Goal: Information Seeking & Learning: Learn about a topic

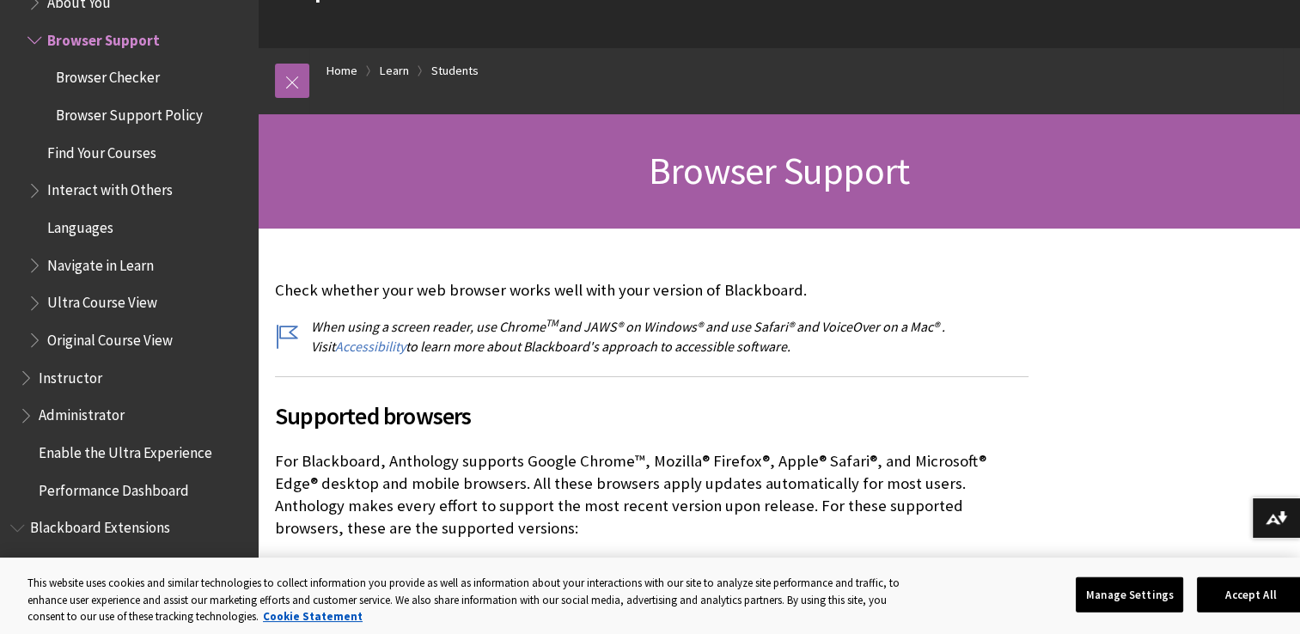
scroll to position [131, 0]
click at [1265, 593] on button "Accept All" at bounding box center [1250, 595] width 107 height 36
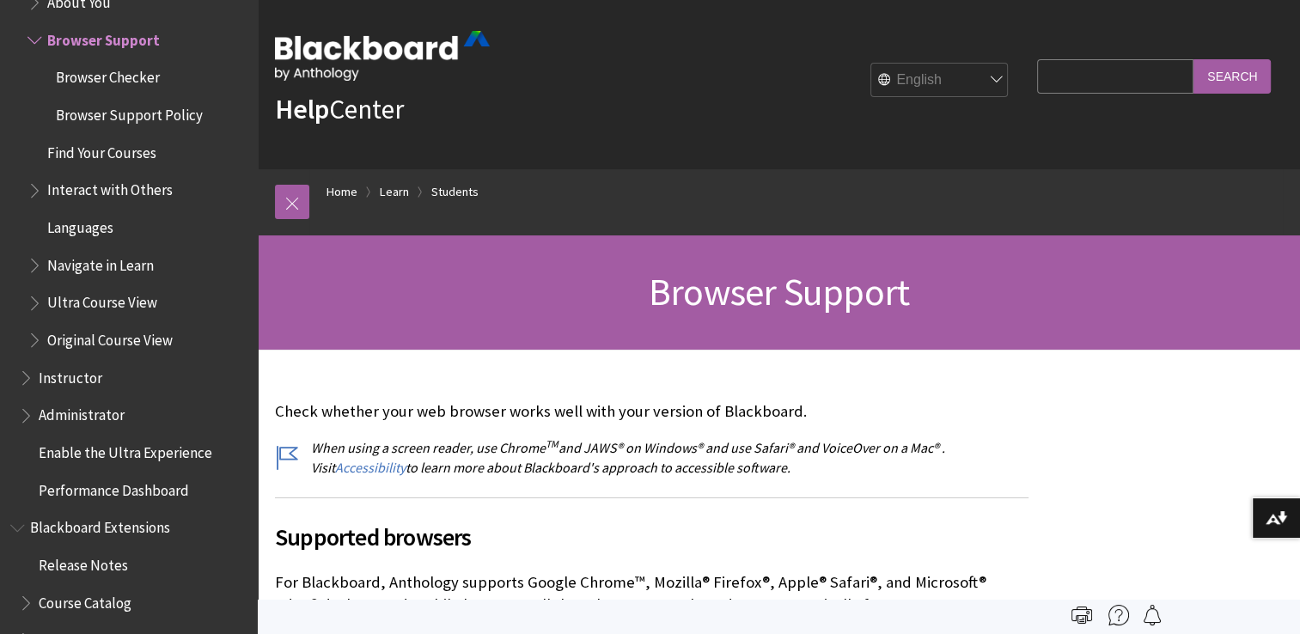
scroll to position [0, 0]
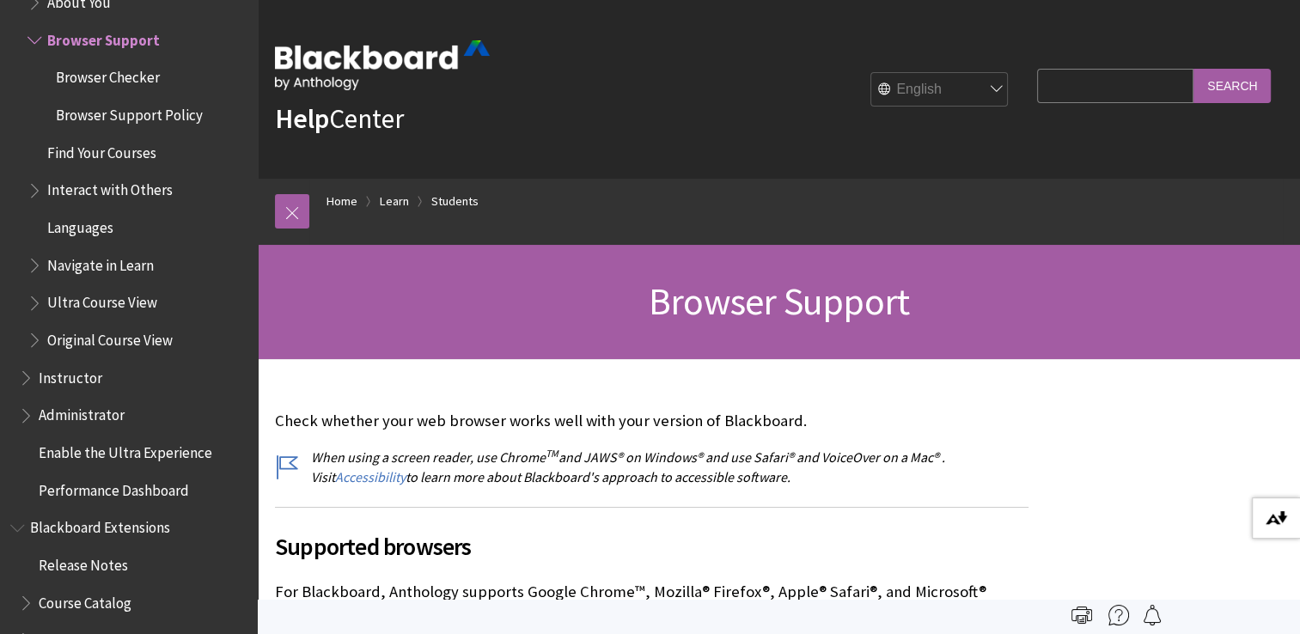
click at [1282, 517] on img at bounding box center [1276, 518] width 21 height 14
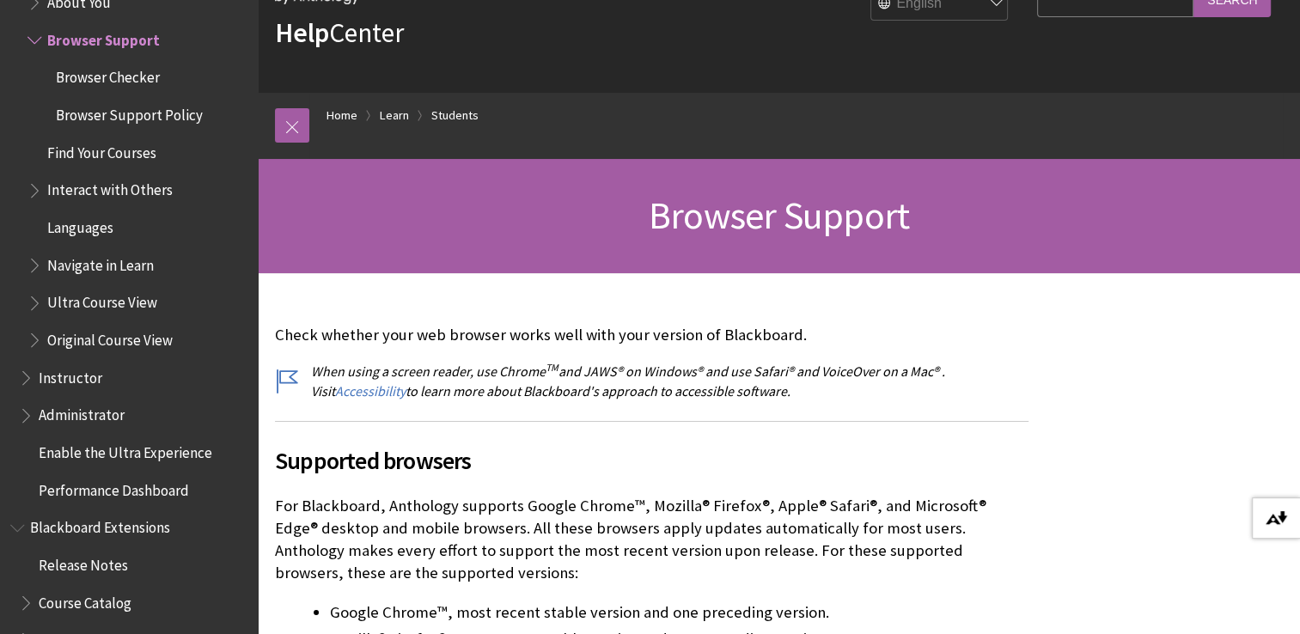
scroll to position [88, 0]
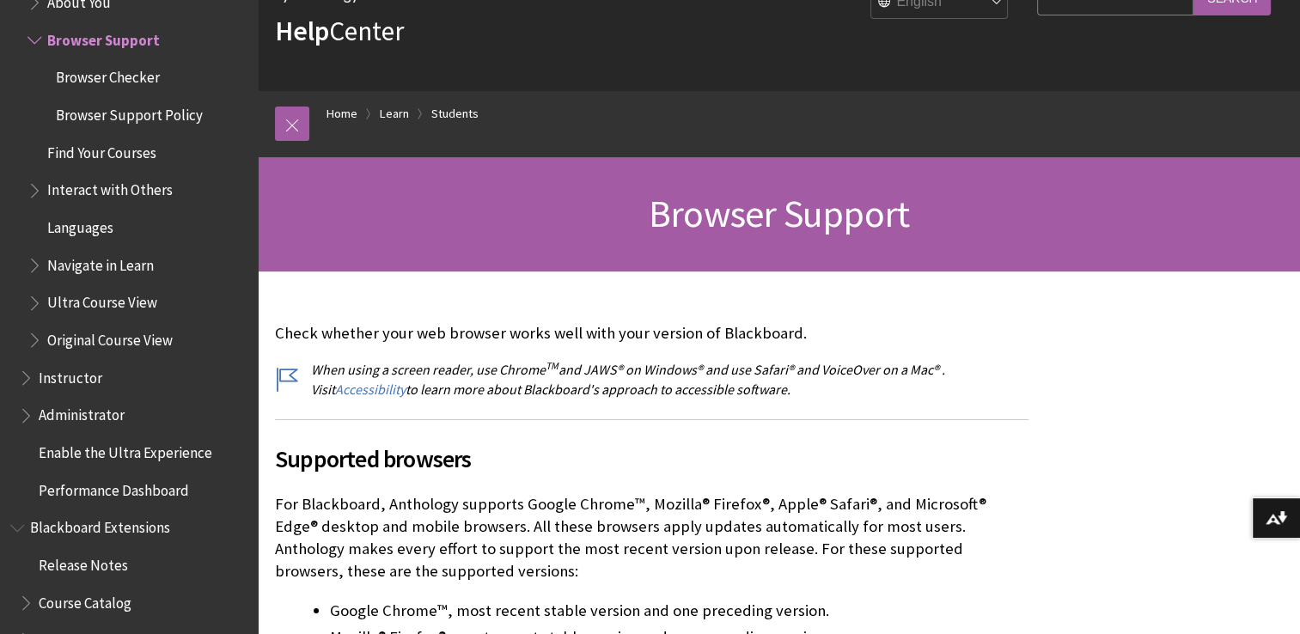
click at [138, 72] on span "Browser Checker" at bounding box center [108, 75] width 104 height 23
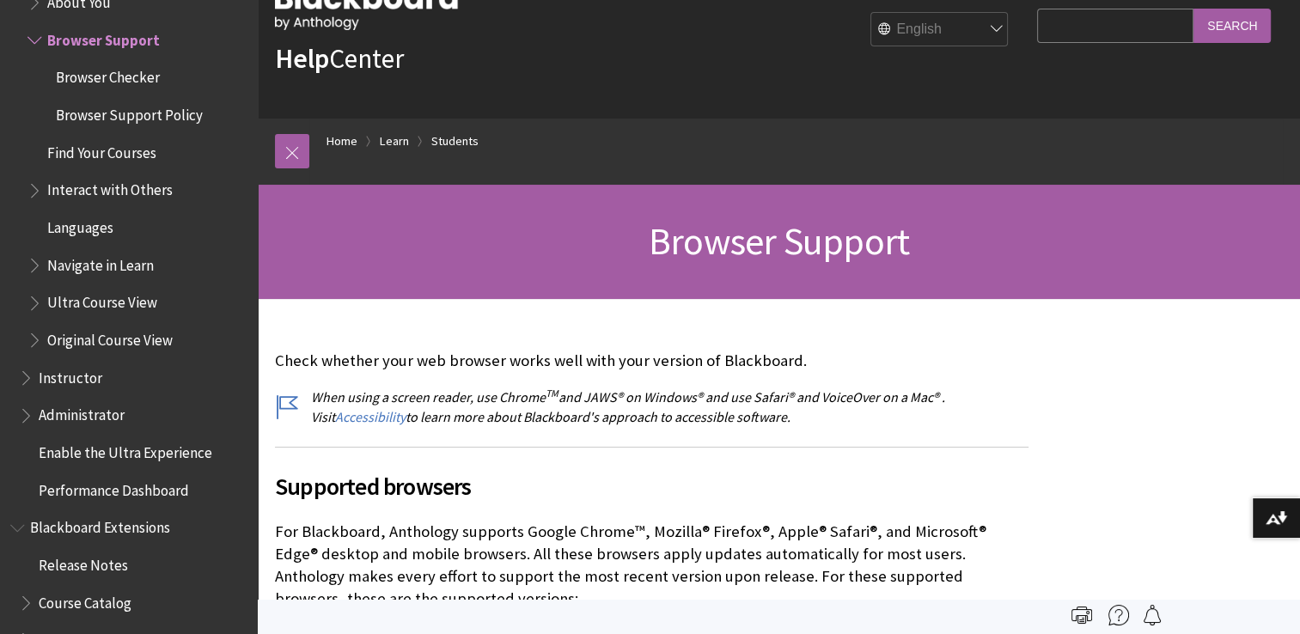
scroll to position [55, 0]
